Goal: Check status: Check status

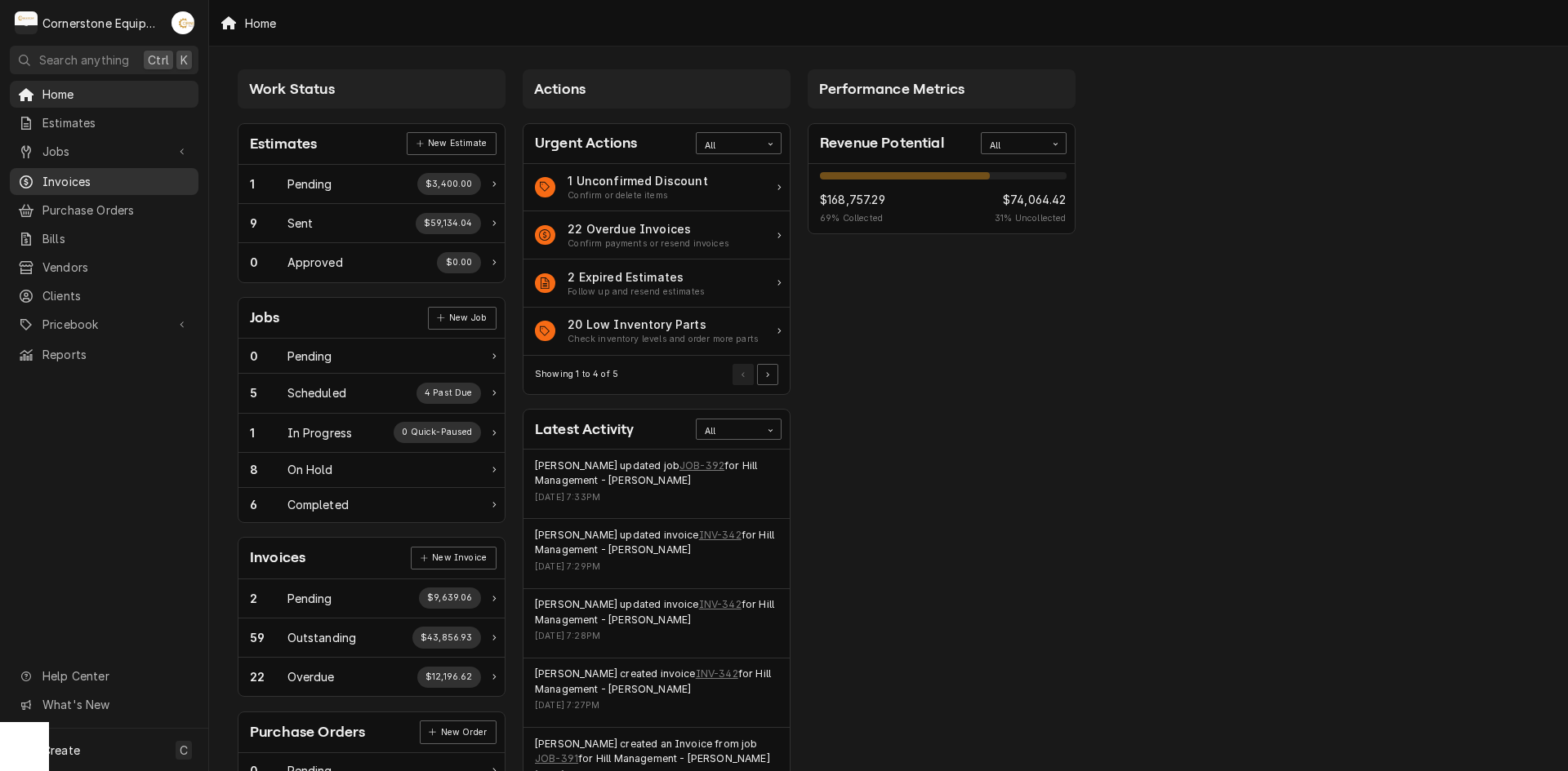
click at [87, 177] on span "Invoices" at bounding box center [116, 182] width 148 height 17
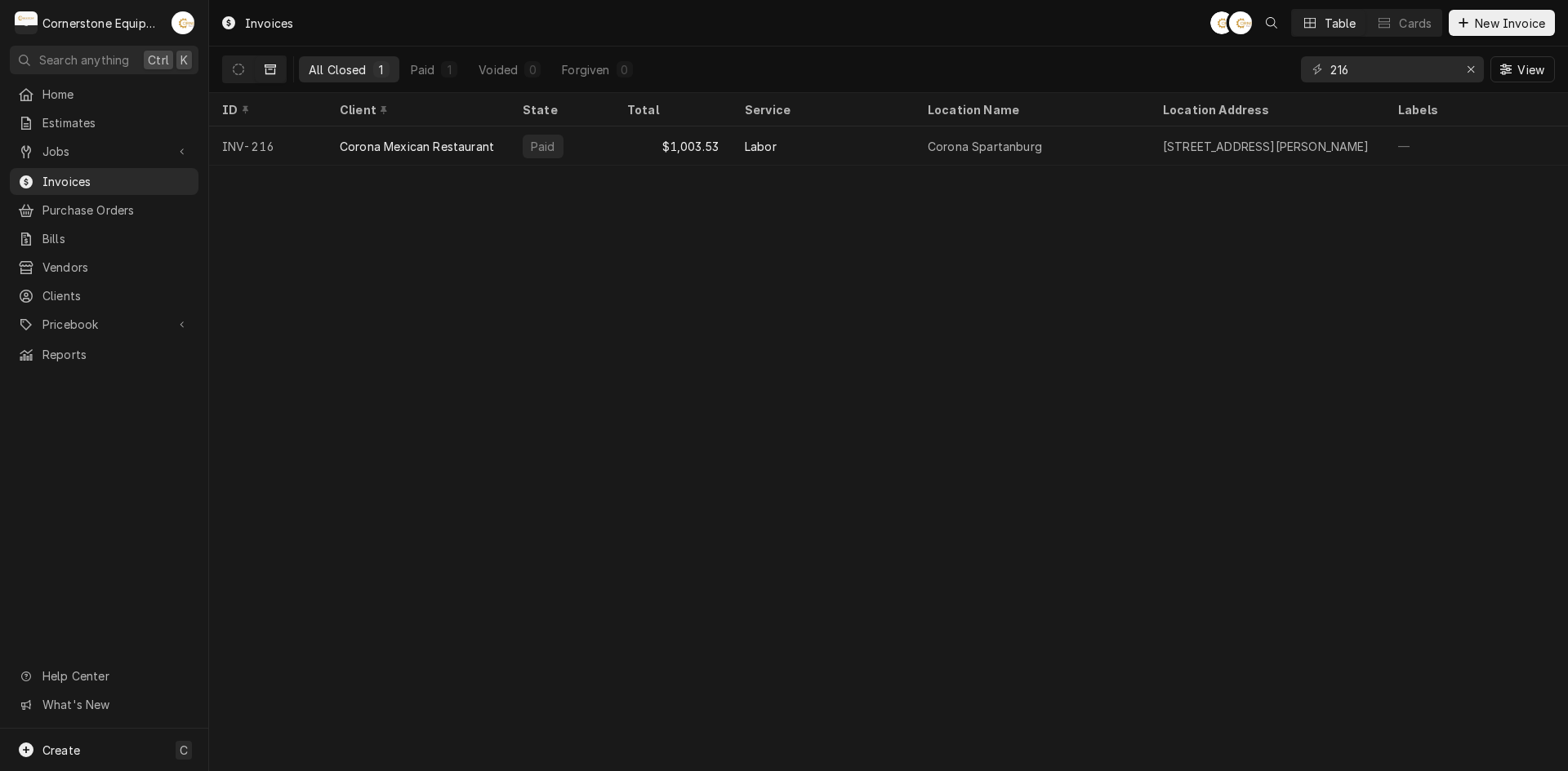
click at [358, 66] on div "All Closed" at bounding box center [338, 70] width 58 height 17
click at [236, 68] on icon "Dynamic Content Wrapper" at bounding box center [238, 69] width 11 height 11
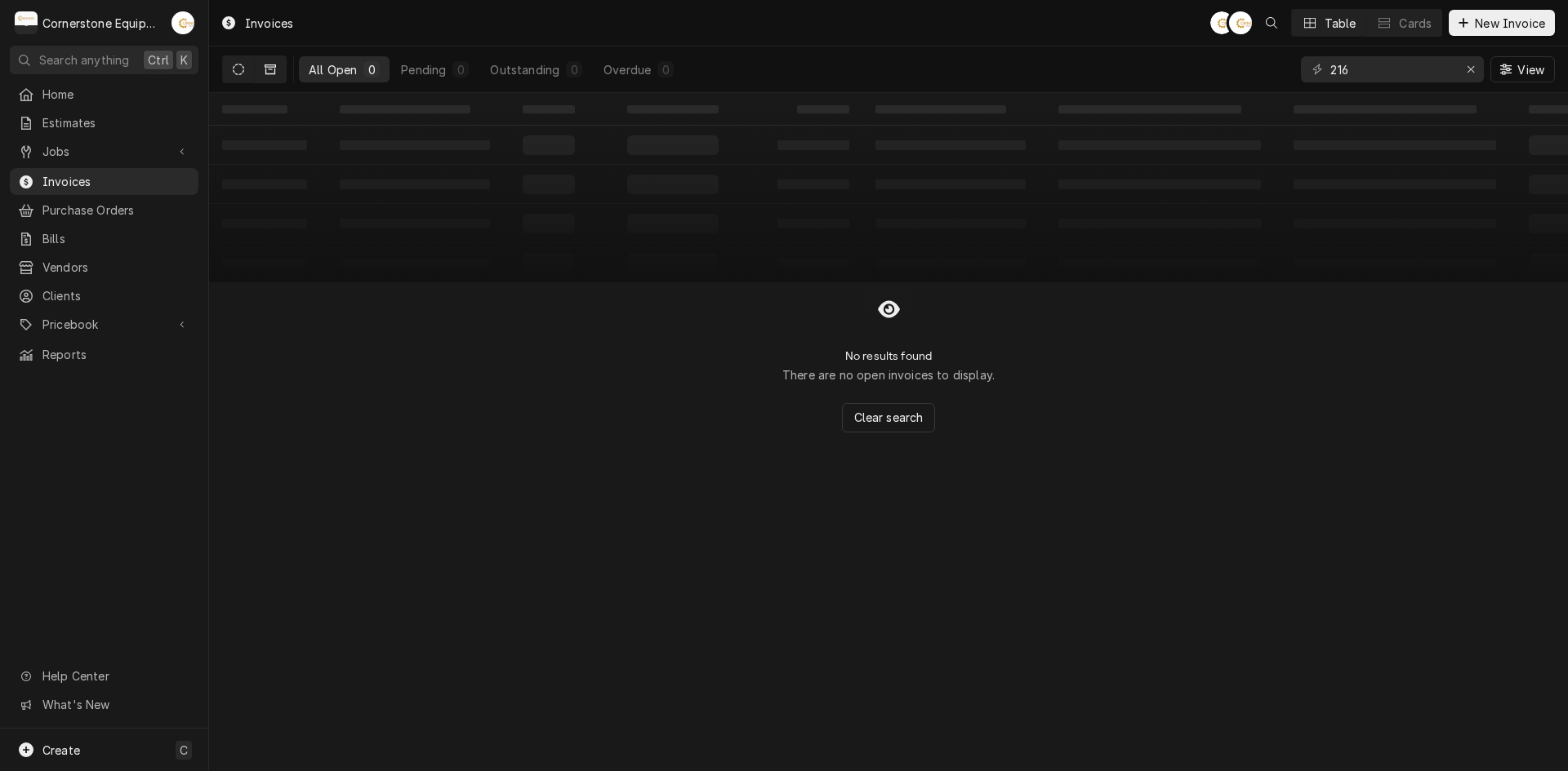
click at [272, 68] on icon "Dynamic Content Wrapper" at bounding box center [270, 69] width 11 height 11
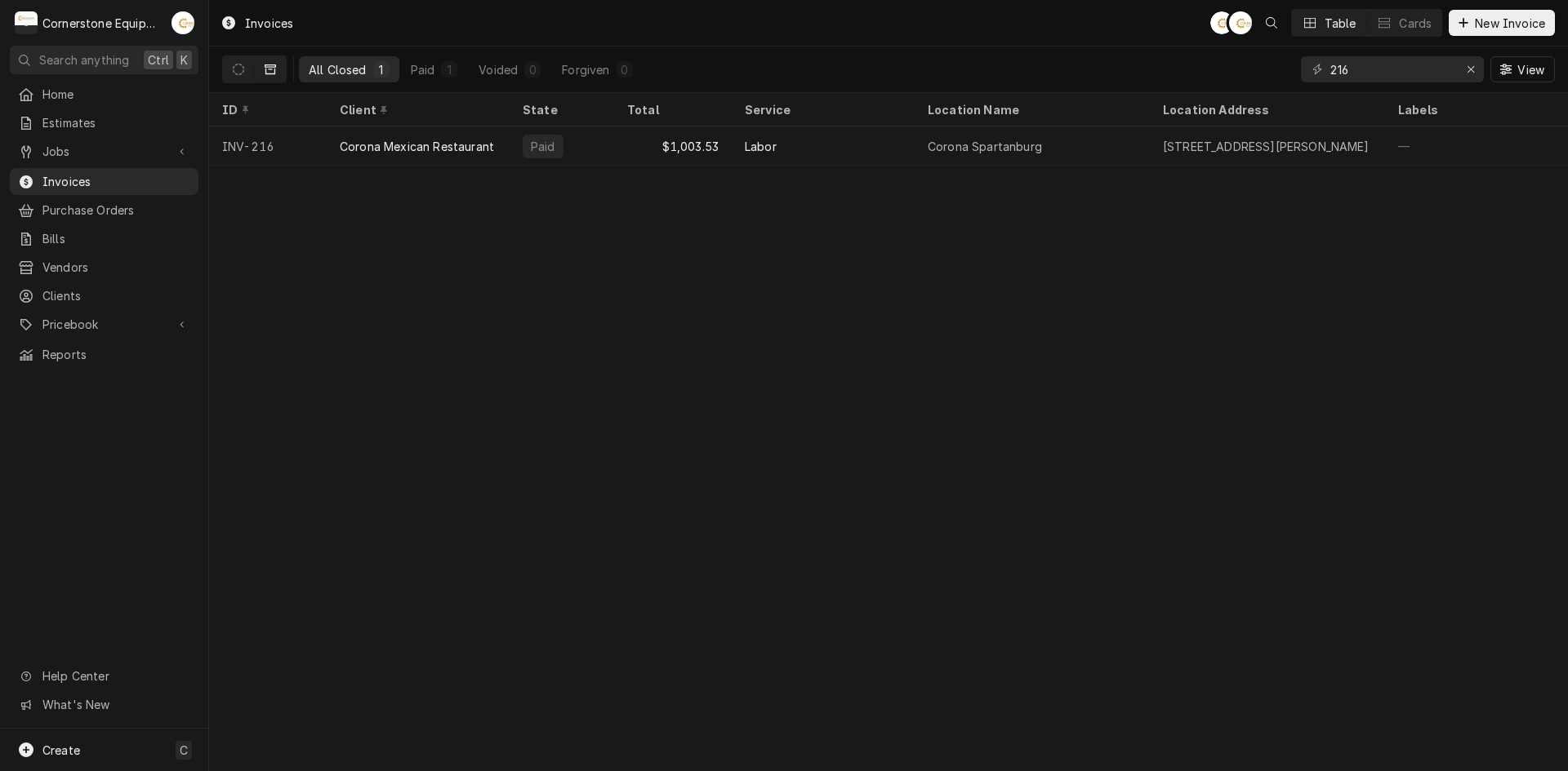
click at [330, 68] on div "All Closed" at bounding box center [338, 70] width 58 height 17
click at [274, 70] on icon "Dynamic Content Wrapper" at bounding box center [270, 69] width 11 height 10
click at [239, 72] on icon "Dynamic Content Wrapper" at bounding box center [238, 69] width 11 height 11
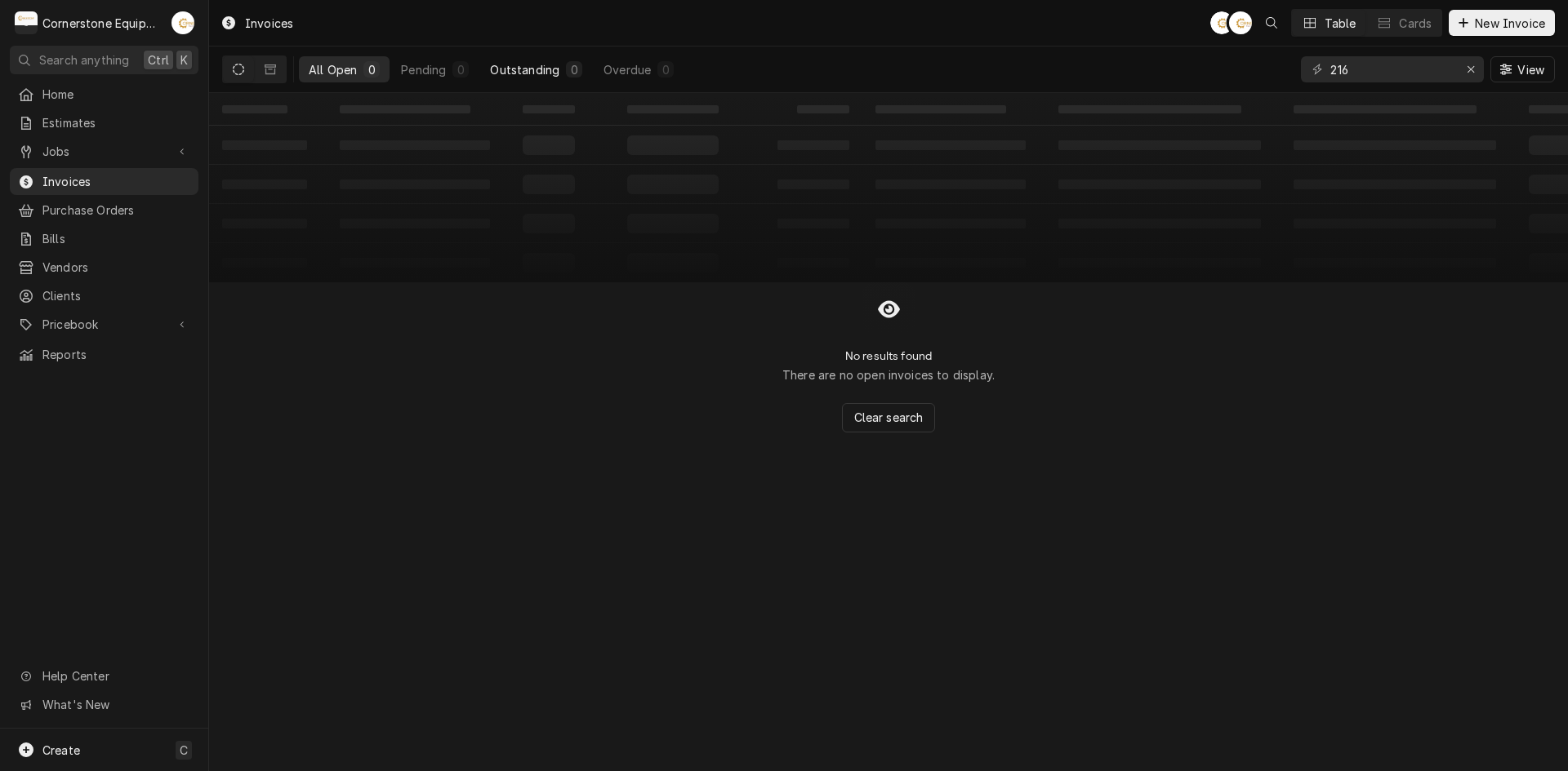
click at [535, 68] on div "Outstanding" at bounding box center [525, 70] width 69 height 17
click at [583, 391] on div "No results found There are no outstanding invoices to display. Clear search" at bounding box center [889, 357] width 1359 height 150
click at [328, 378] on div "No results found There are no outstanding invoices to display. Clear search" at bounding box center [889, 357] width 1359 height 150
click at [328, 75] on div "All Open" at bounding box center [333, 70] width 49 height 17
click at [1472, 69] on icon "Erase input" at bounding box center [1471, 69] width 9 height 11
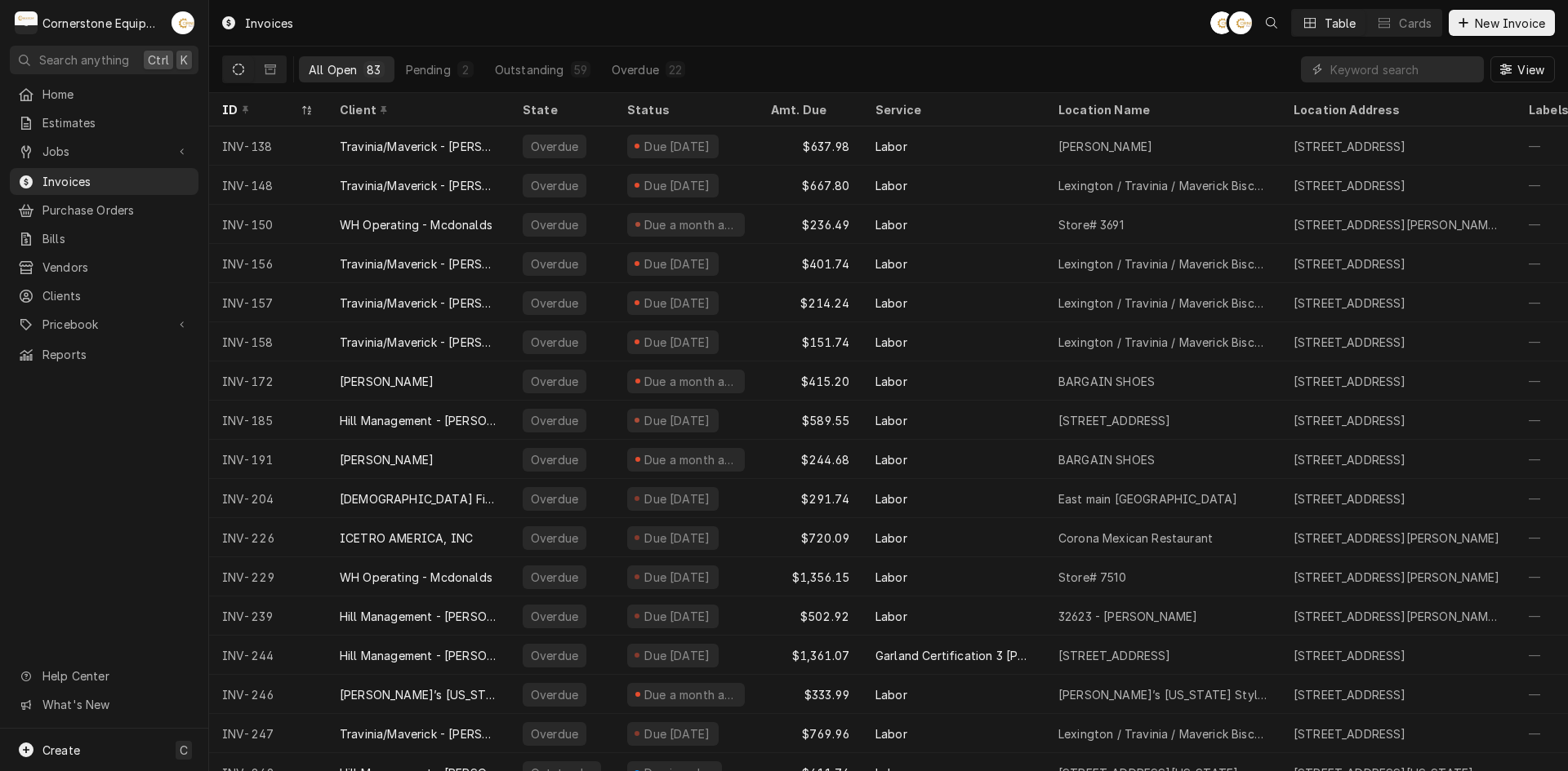
click at [850, 75] on div "All Open 83 Pending 2 Outstanding 59 Overdue 22 View" at bounding box center [889, 69] width 1333 height 46
click at [524, 73] on div "Outstanding" at bounding box center [529, 70] width 69 height 17
